Goal: Information Seeking & Learning: Learn about a topic

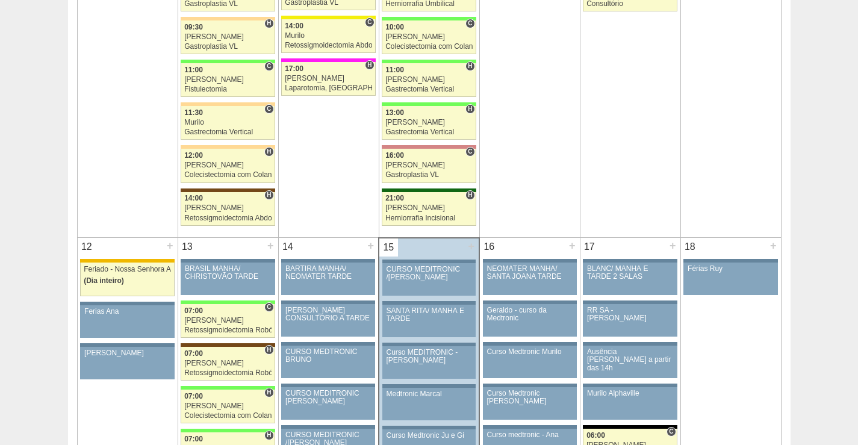
scroll to position [1205, 0]
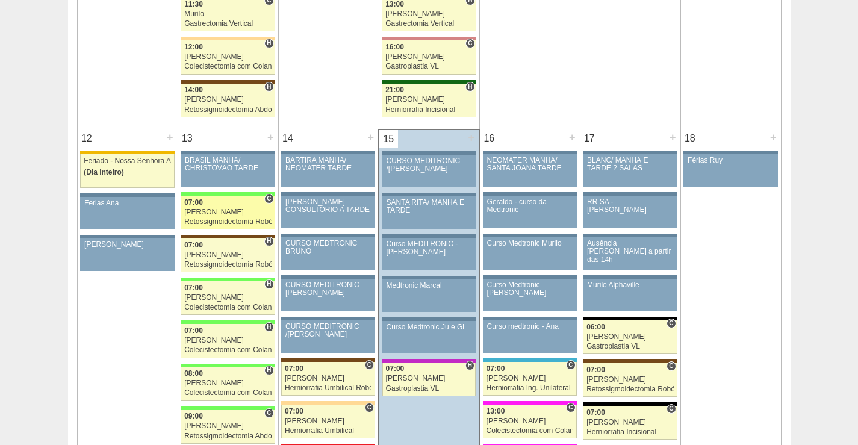
click at [234, 213] on div "[PERSON_NAME]" at bounding box center [227, 212] width 87 height 8
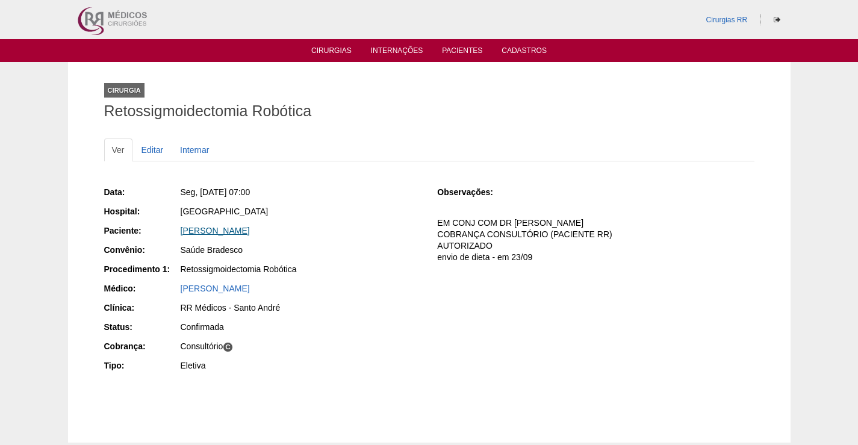
click at [250, 234] on link "ISABELLA DE CARVALHO VALLIN" at bounding box center [215, 231] width 69 height 10
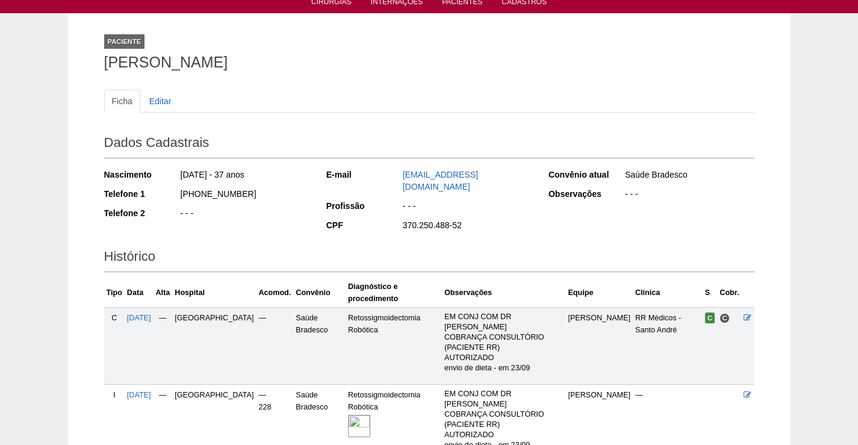
scroll to position [128, 0]
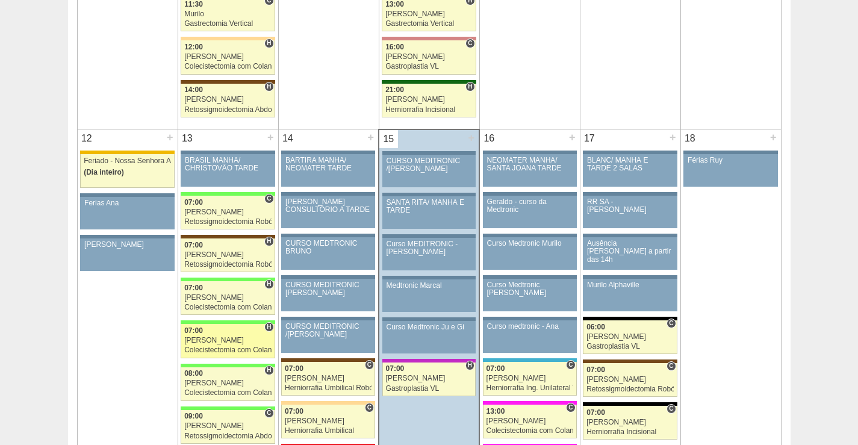
scroll to position [1205, 0]
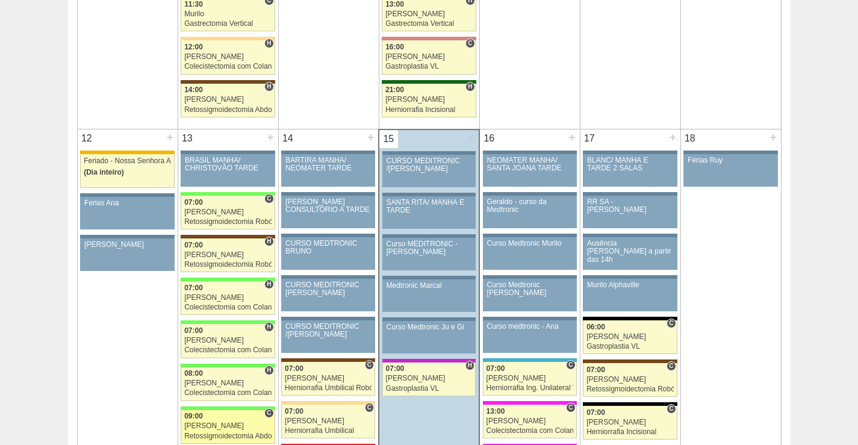
click at [231, 424] on div "[PERSON_NAME]" at bounding box center [227, 426] width 87 height 8
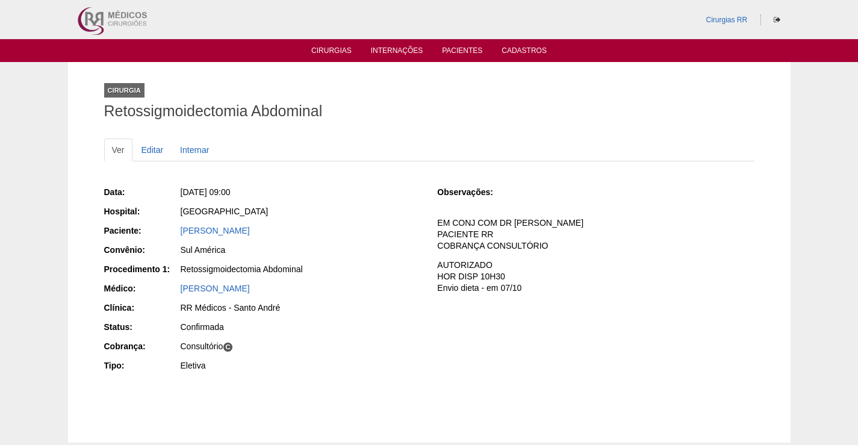
scroll to position [70, 0]
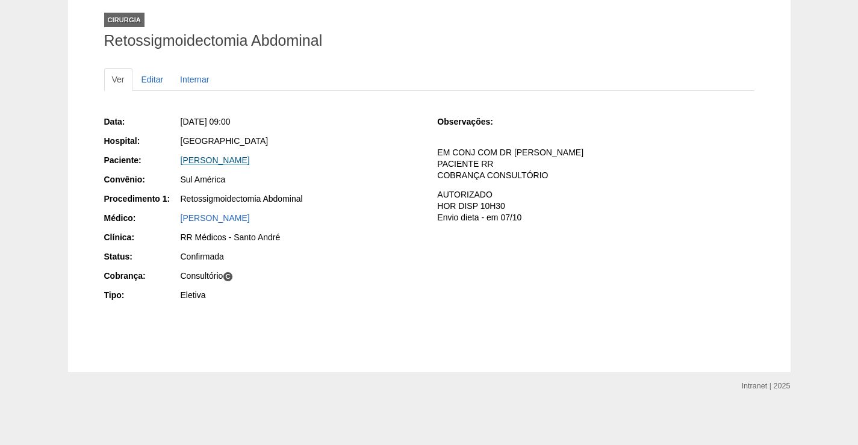
click at [250, 159] on link "MARCIA DOS SANTOS PRADO" at bounding box center [215, 160] width 69 height 10
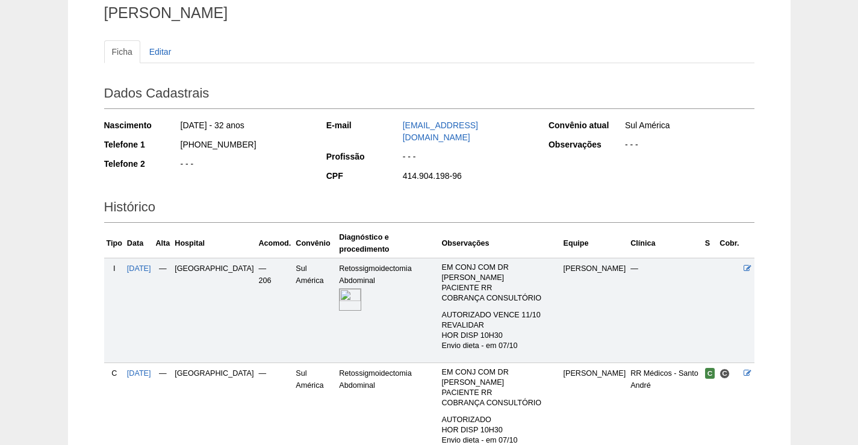
scroll to position [163, 0]
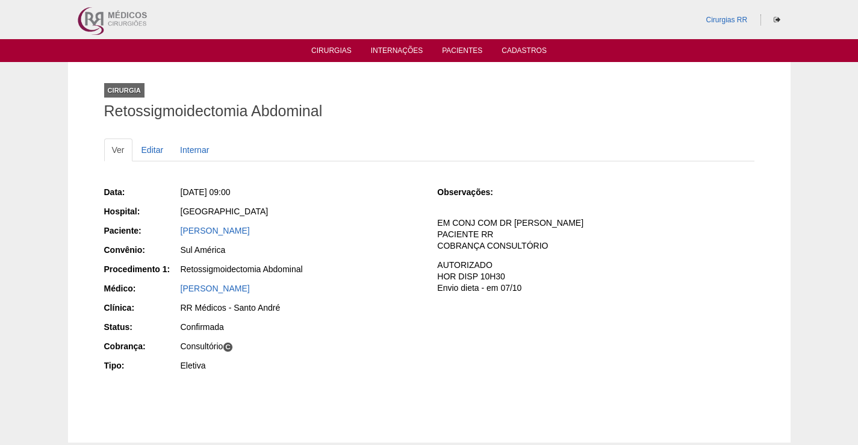
scroll to position [70, 0]
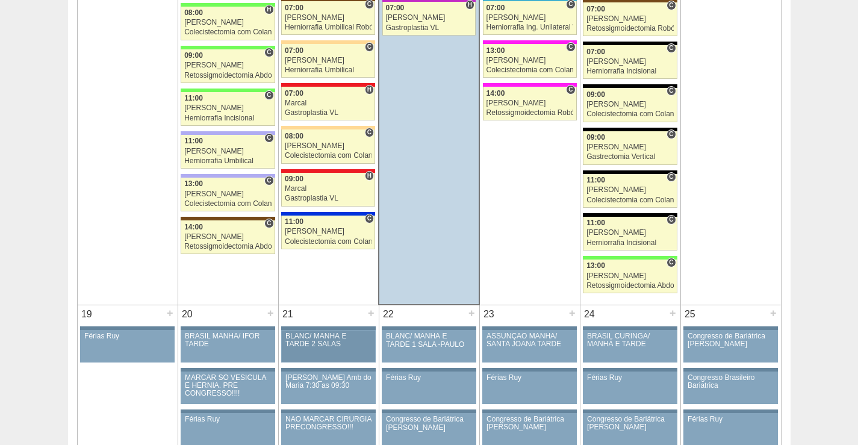
scroll to position [1566, 0]
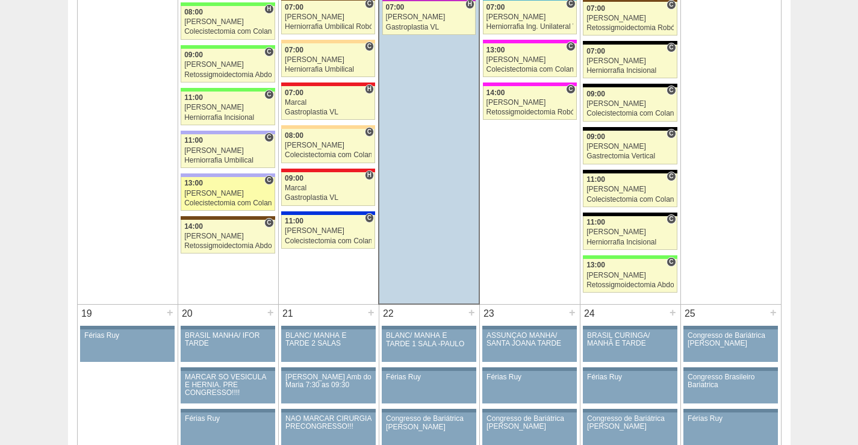
click at [238, 185] on div "13:00" at bounding box center [227, 183] width 87 height 8
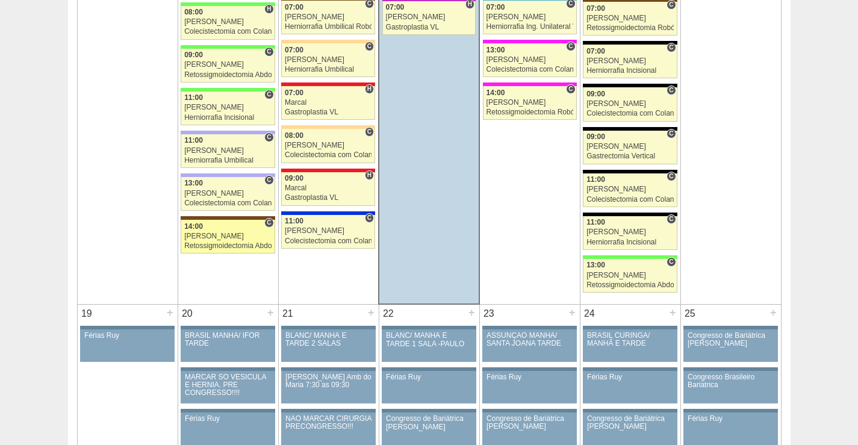
click at [222, 237] on div "[PERSON_NAME]" at bounding box center [227, 236] width 87 height 8
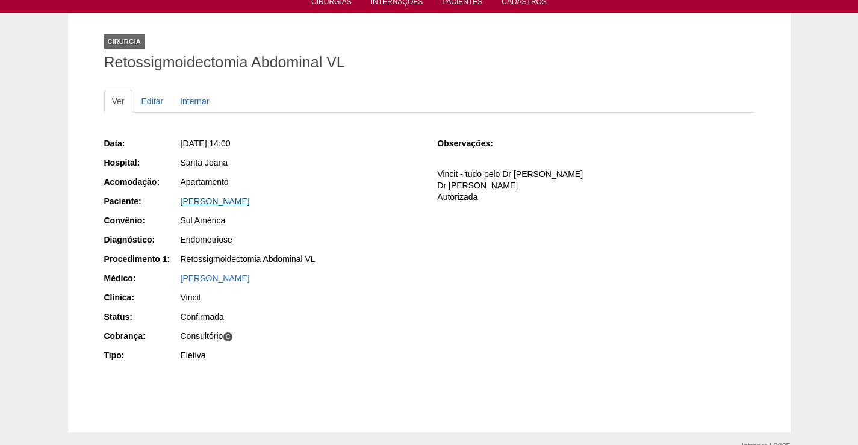
scroll to position [109, 0]
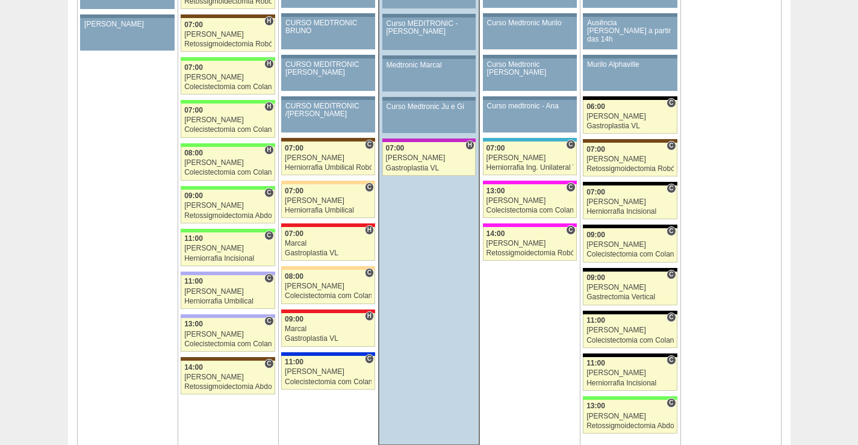
scroll to position [1446, 0]
